Goal: Transaction & Acquisition: Purchase product/service

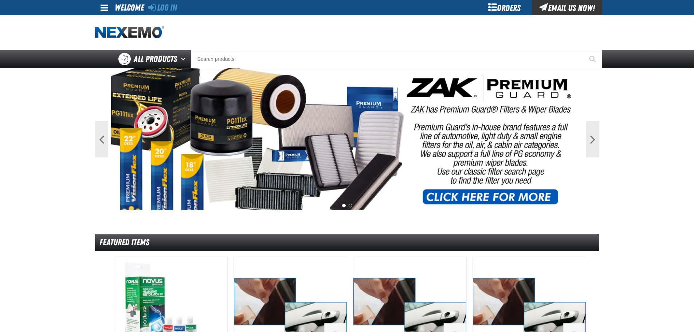
click at [185, 8] on div "Log In Log In Welcome Log In Orders Email Us Now!" at bounding box center [347, 7] width 510 height 15
click at [162, 5] on link "Log In" at bounding box center [162, 8] width 29 height 10
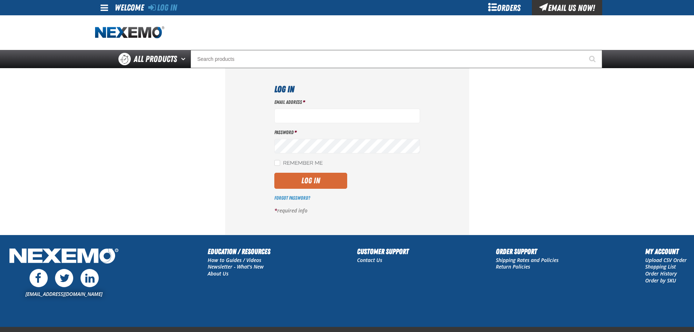
type input "[EMAIL_ADDRESS][DOMAIN_NAME]"
click at [322, 177] on button "Log In" at bounding box center [310, 181] width 73 height 16
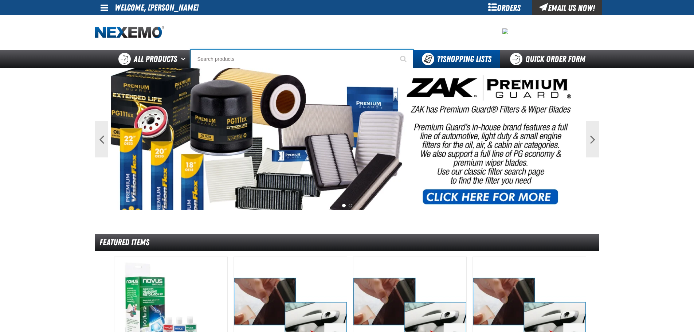
click at [277, 63] on input "Search" at bounding box center [302, 59] width 223 height 18
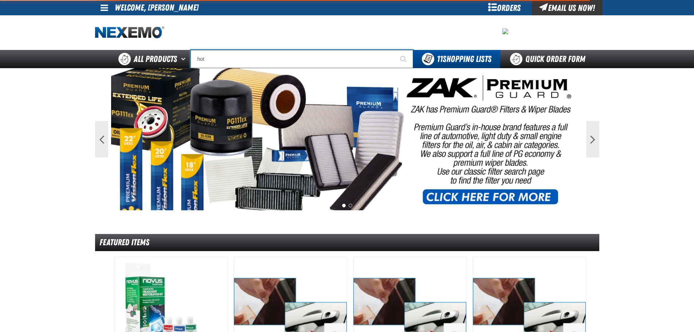
type input "hot"
type input "hot BUY"
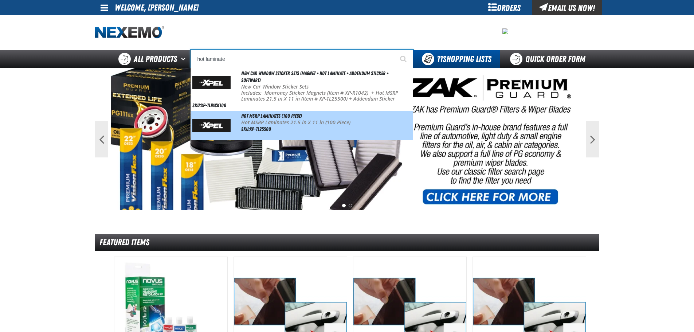
click at [308, 123] on p "Hot MSRP Laminates 21.5 in X 11 in (100 Piece)" at bounding box center [326, 122] width 170 height 6
type input "Hot MSRP Laminates (100 Piece)"
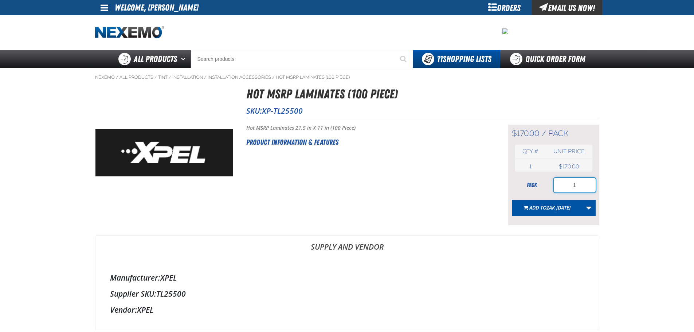
click at [583, 185] on input "1" at bounding box center [575, 185] width 42 height 15
type input "5"
click at [535, 209] on span "Add to Zak 10.1.2025" at bounding box center [549, 207] width 41 height 7
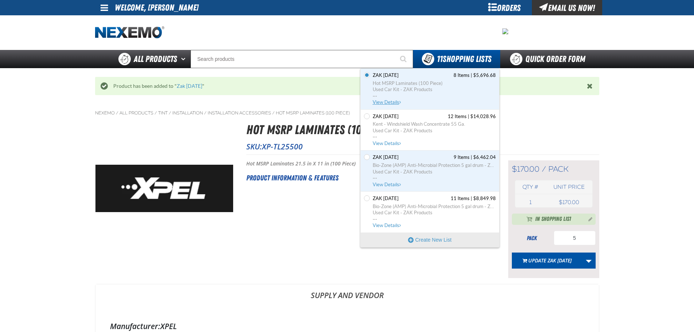
click at [396, 103] on span "View Details" at bounding box center [388, 101] width 30 height 5
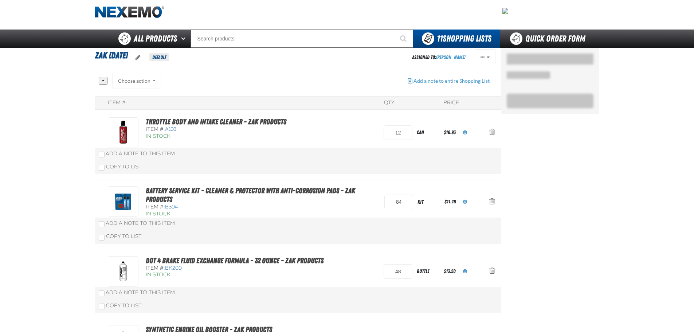
scroll to position [36, 0]
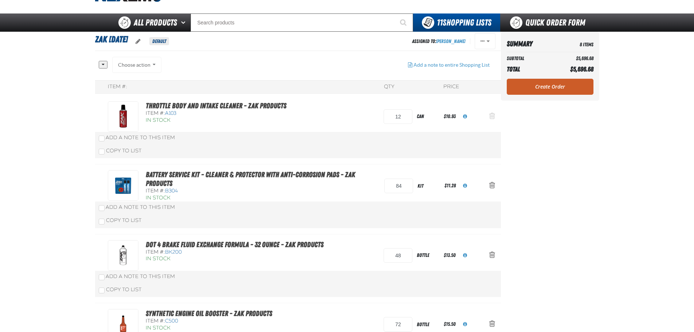
click at [494, 117] on span "Action Remove Throttle Body and Intake Cleaner - ZAK Products from Zak 10.1.2025" at bounding box center [492, 115] width 6 height 7
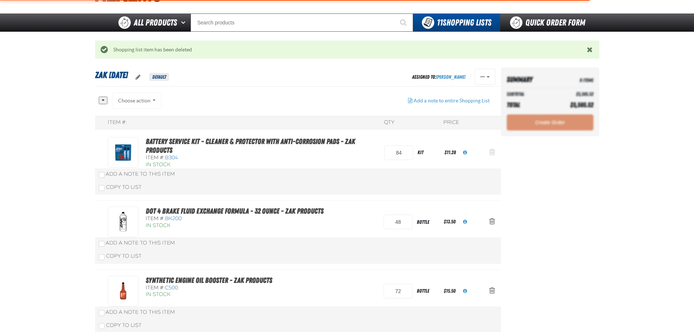
click at [491, 153] on span "Action Remove Battery Service Kit - Cleaner &amp; Protector with Anti-Corrosion…" at bounding box center [492, 151] width 6 height 7
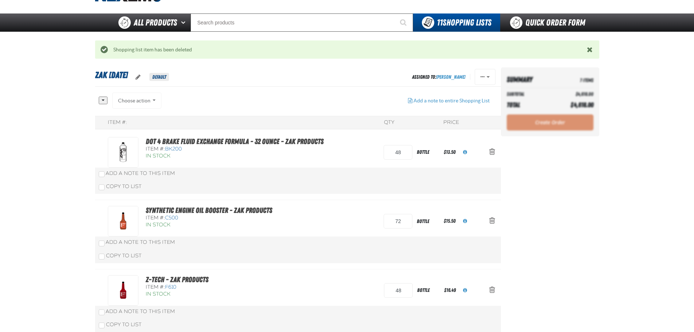
click at [491, 153] on span "Action Remove DOT 4 Brake Fluid Exchange Formula - 32 Ounce - ZAK Products from…" at bounding box center [492, 151] width 6 height 7
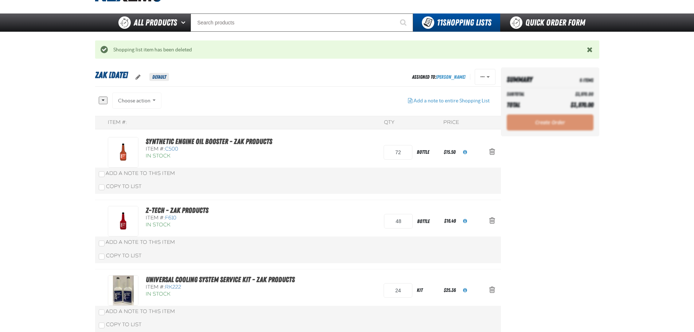
click at [491, 153] on span "Action Remove Synthetic Engine Oil Booster - ZAK Products from Zak 10.1.2025" at bounding box center [492, 151] width 6 height 7
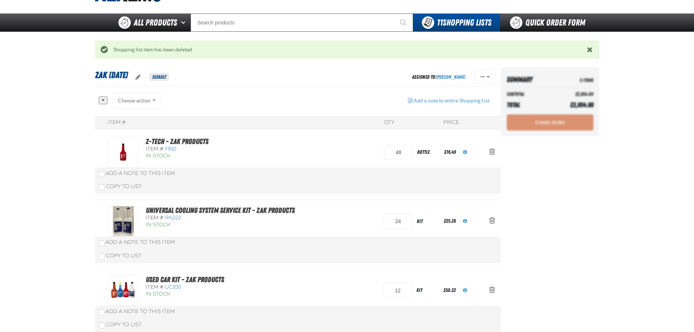
click at [491, 153] on span "Action Remove Z-Tech - ZAK Products from Zak 10.1.2025" at bounding box center [492, 151] width 6 height 7
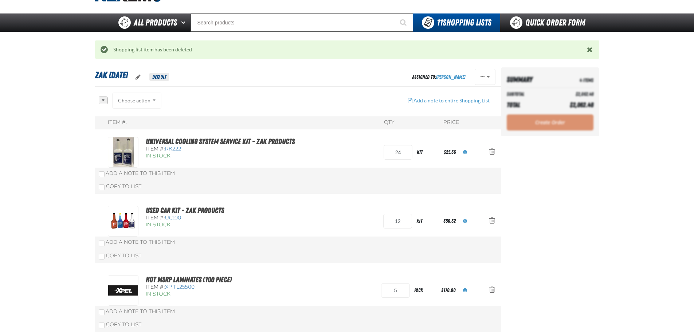
click at [491, 153] on span "Action Remove Universal Cooling System Service Kit - ZAK Products from Zak 10.1…" at bounding box center [492, 151] width 6 height 7
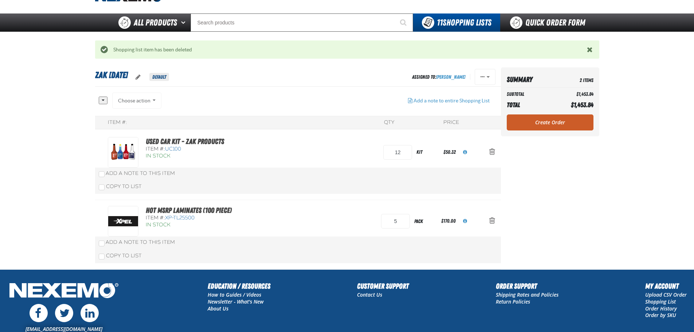
click at [491, 153] on span "Action Remove Used Car Kit - ZAK Products from Zak 10.1.2025" at bounding box center [492, 151] width 6 height 7
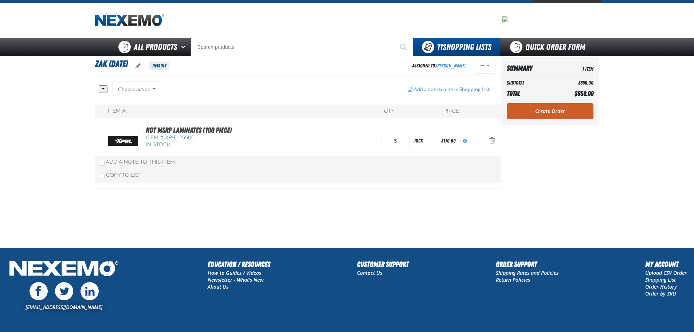
scroll to position [0, 0]
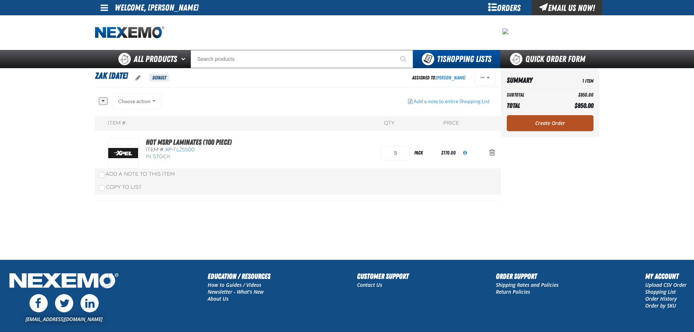
click at [519, 124] on link "Create Order" at bounding box center [550, 123] width 87 height 16
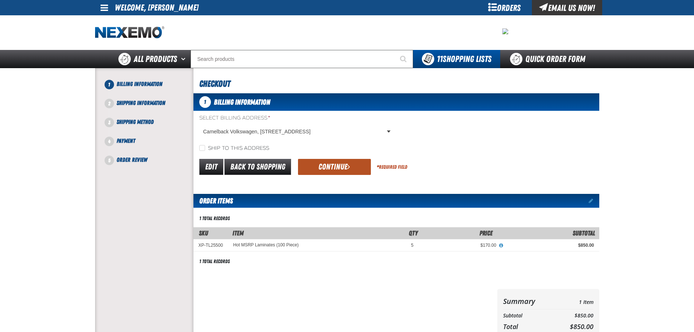
click at [349, 173] on button "Continue" at bounding box center [334, 167] width 73 height 16
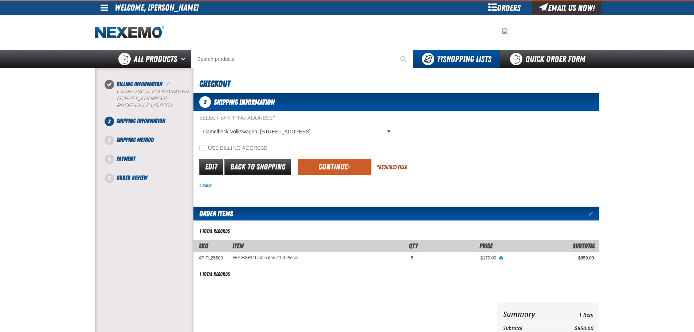
click at [349, 173] on button "Continue" at bounding box center [334, 167] width 73 height 16
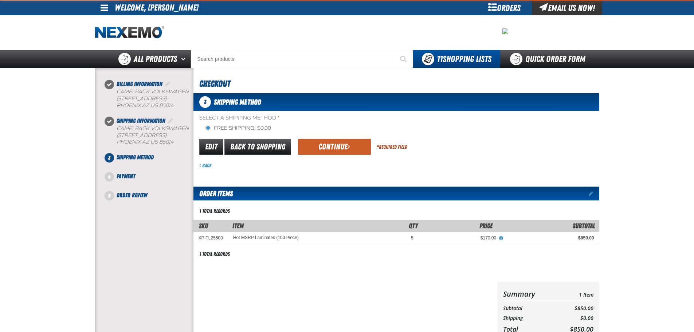
click at [349, 173] on div "3 Shipping Method Select a Shipping Method * Free Shipping: $0.00 flat_rate_2 p…" at bounding box center [396, 218] width 406 height 250
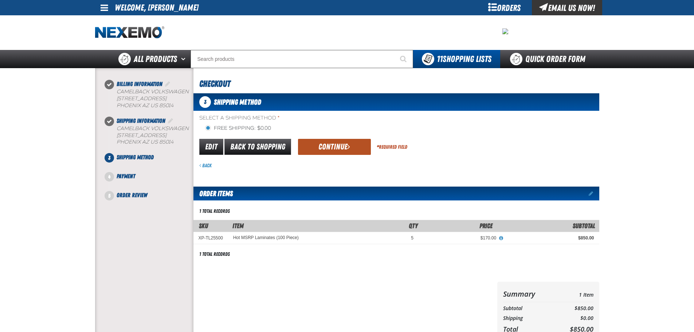
click at [339, 147] on button "Continue" at bounding box center [334, 147] width 73 height 16
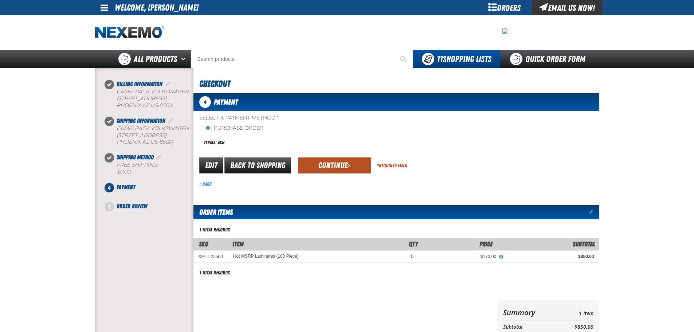
click at [339, 165] on button "Continue" at bounding box center [334, 165] width 73 height 16
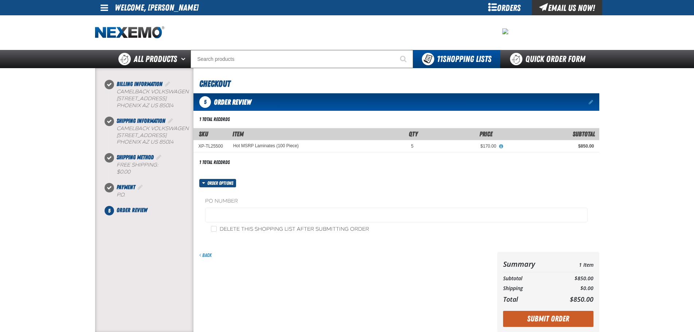
click at [225, 232] on label "Delete this shopping list after submitting order" at bounding box center [290, 229] width 158 height 7
click at [217, 232] on input "Delete this shopping list after submitting order" at bounding box center [214, 229] width 6 height 6
checkbox input "true"
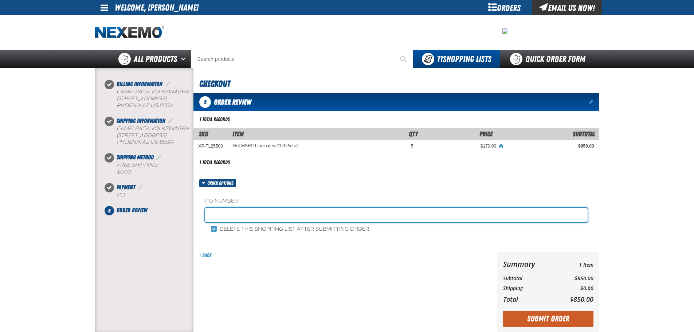
click at [233, 215] on input "text" at bounding box center [396, 215] width 383 height 15
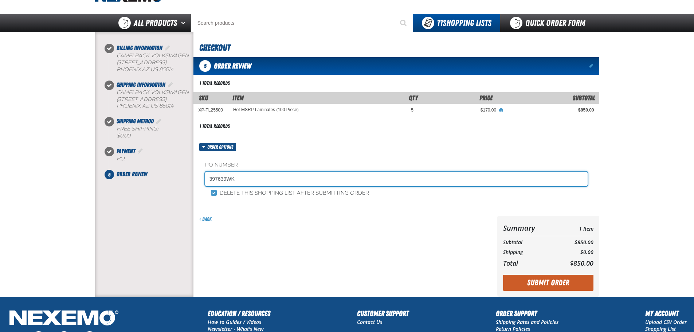
scroll to position [36, 0]
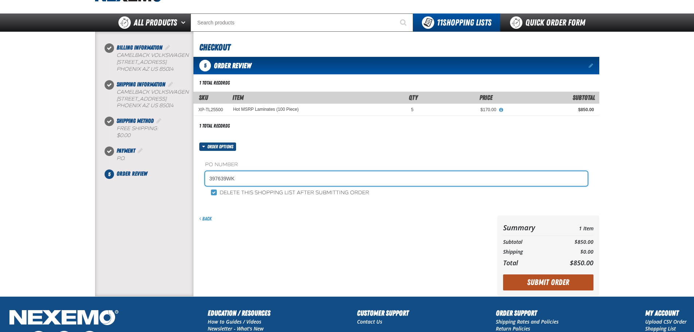
type input "397639WK"
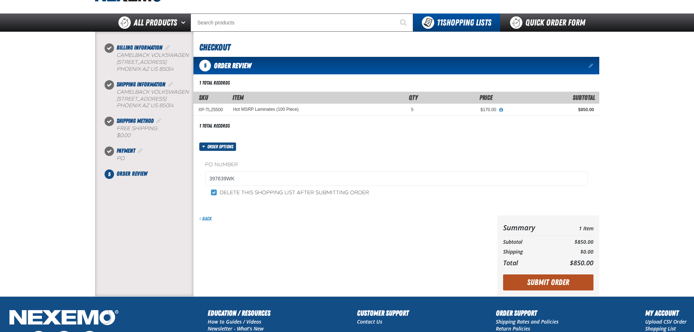
click at [518, 281] on button "Submit Order" at bounding box center [548, 282] width 90 height 16
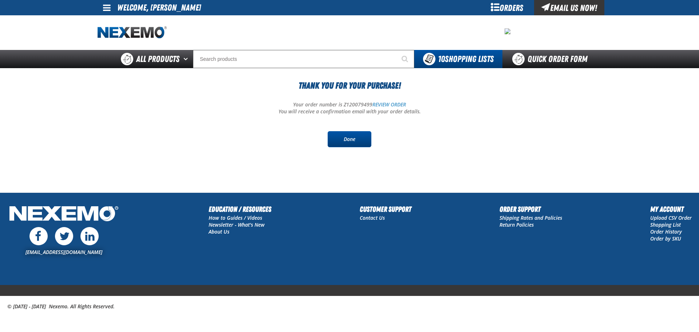
click at [357, 143] on link "Done" at bounding box center [350, 139] width 44 height 16
